Goal: Entertainment & Leisure: Consume media (video, audio)

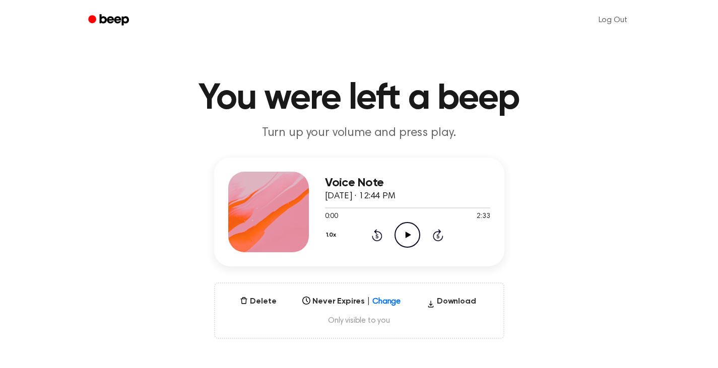
click at [409, 237] on icon "Play Audio" at bounding box center [408, 235] width 26 height 26
click at [409, 237] on icon at bounding box center [407, 235] width 5 height 7
click at [406, 235] on icon at bounding box center [409, 235] width 6 height 7
click at [406, 235] on icon at bounding box center [407, 235] width 5 height 7
drag, startPoint x: 336, startPoint y: 207, endPoint x: 329, endPoint y: 207, distance: 7.1
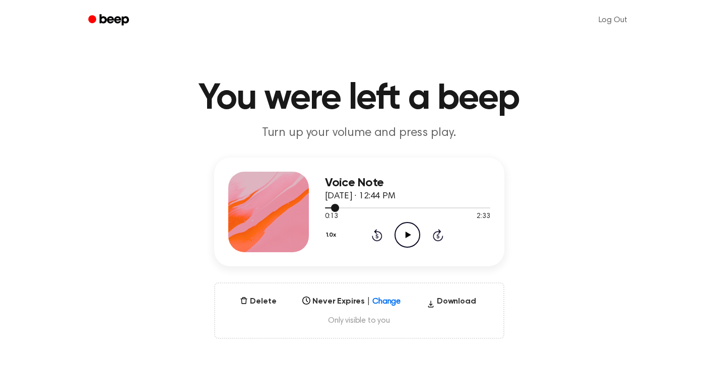
click at [329, 207] on div at bounding box center [407, 208] width 165 height 8
click at [407, 242] on icon "Play Audio" at bounding box center [408, 235] width 26 height 26
click at [410, 238] on icon "Pause Audio" at bounding box center [408, 235] width 26 height 26
drag, startPoint x: 329, startPoint y: 208, endPoint x: 324, endPoint y: 208, distance: 5.1
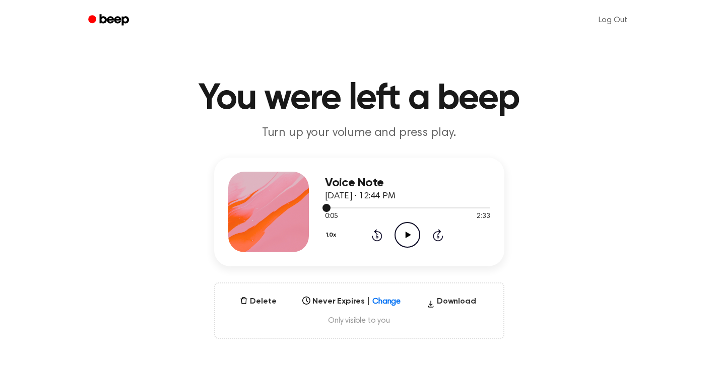
click at [324, 208] on span at bounding box center [327, 208] width 8 height 8
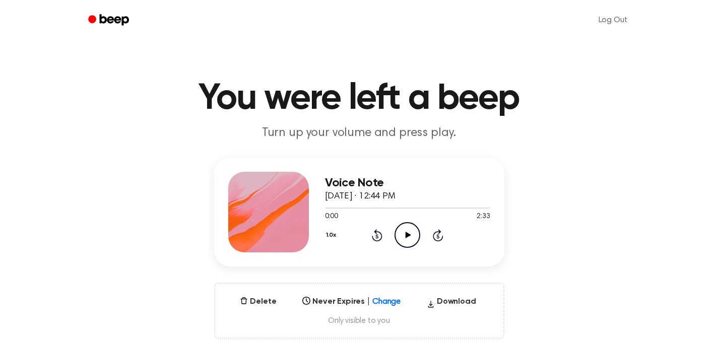
click at [404, 233] on icon "Play Audio" at bounding box center [408, 235] width 26 height 26
